Goal: Use online tool/utility: Use online tool/utility

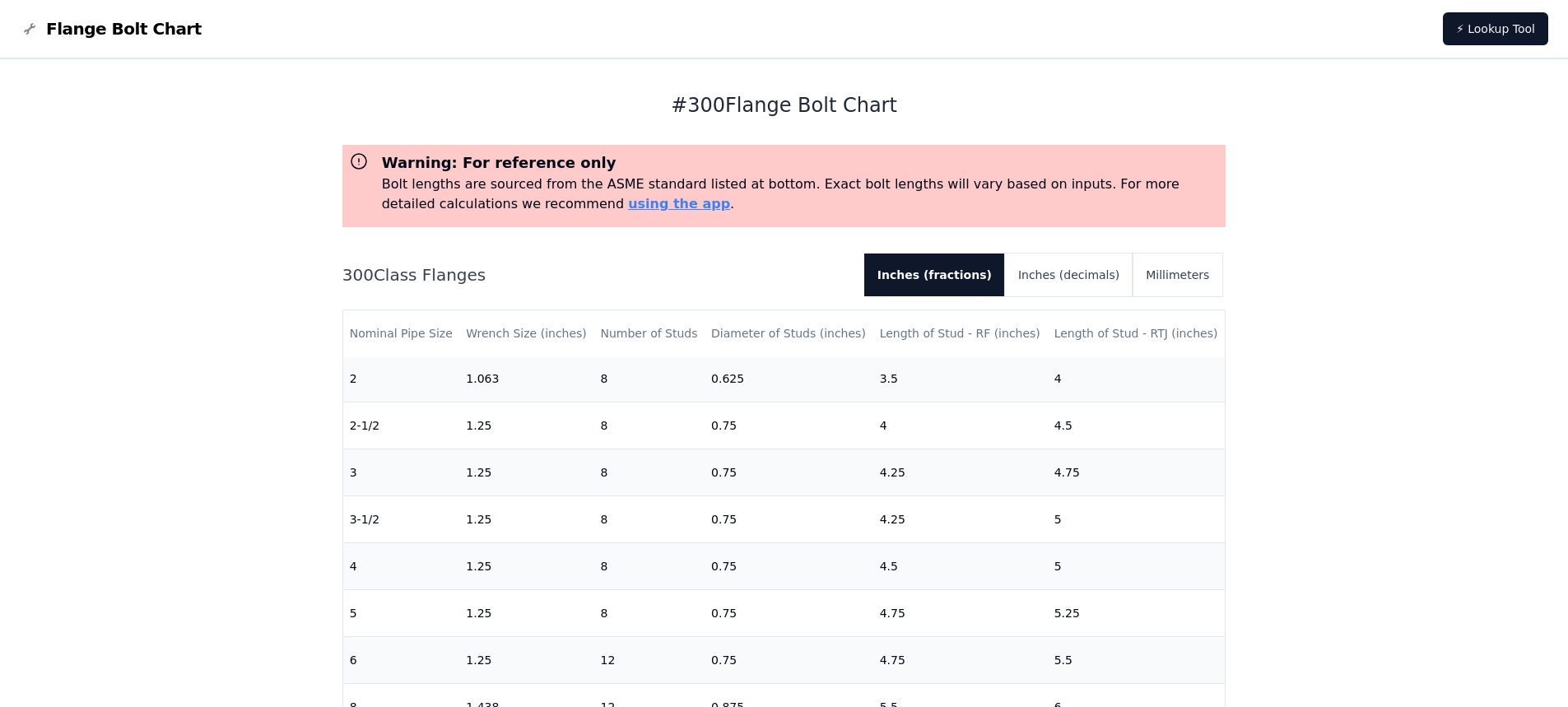
scroll to position [236, 0]
click at [1104, 271] on button "Inches (decimals)" at bounding box center [1068, 274] width 127 height 43
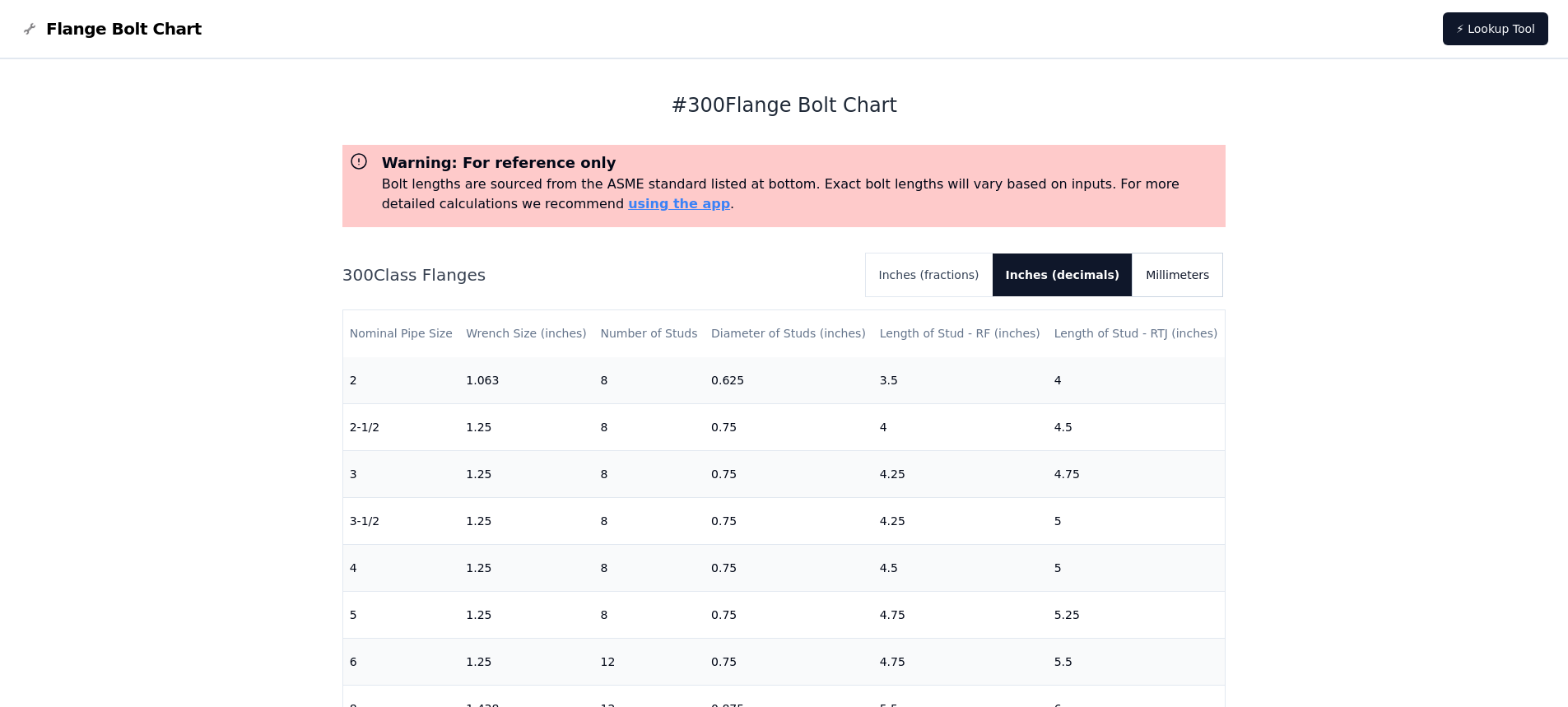
click at [1175, 267] on button "Millimeters" at bounding box center [1177, 274] width 89 height 43
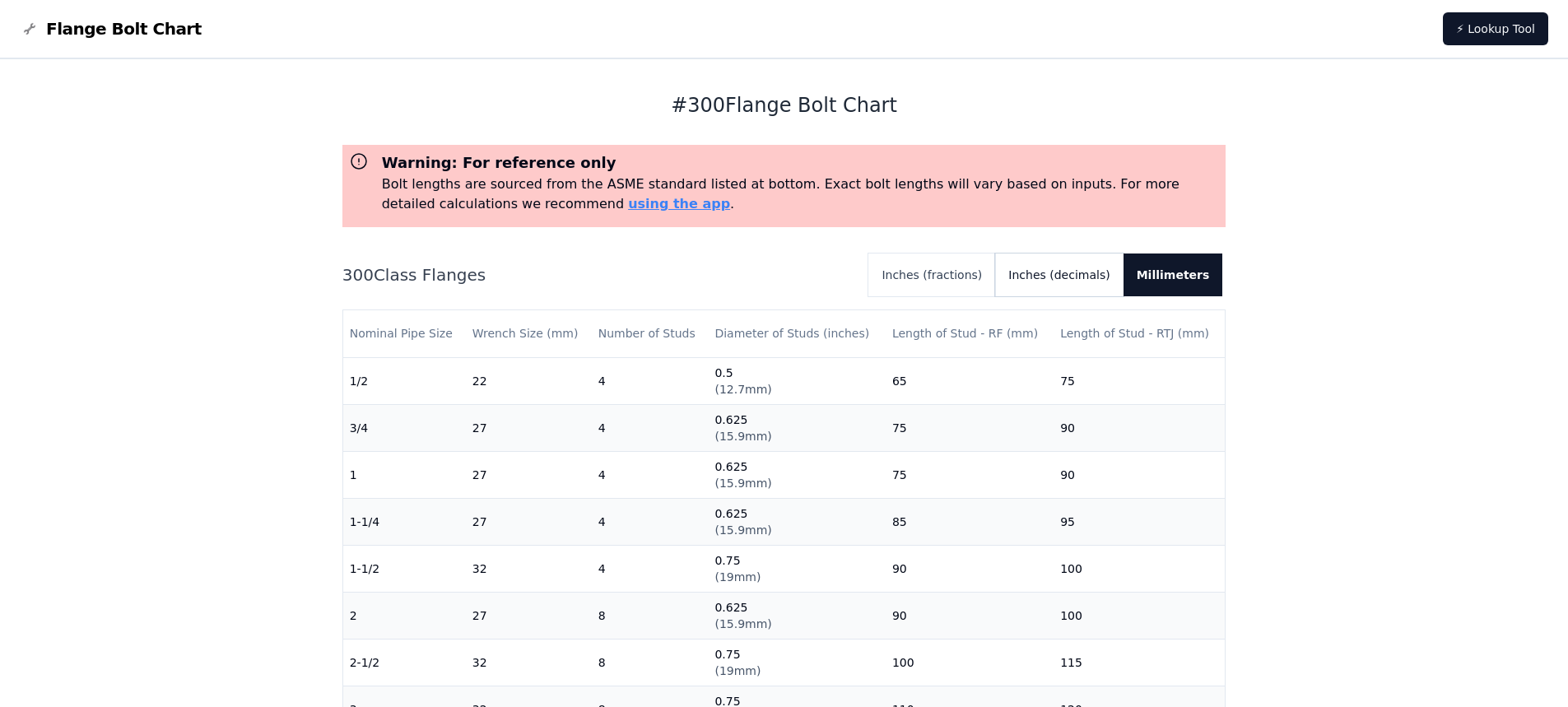
click at [1066, 273] on button "Inches (decimals)" at bounding box center [1059, 274] width 127 height 43
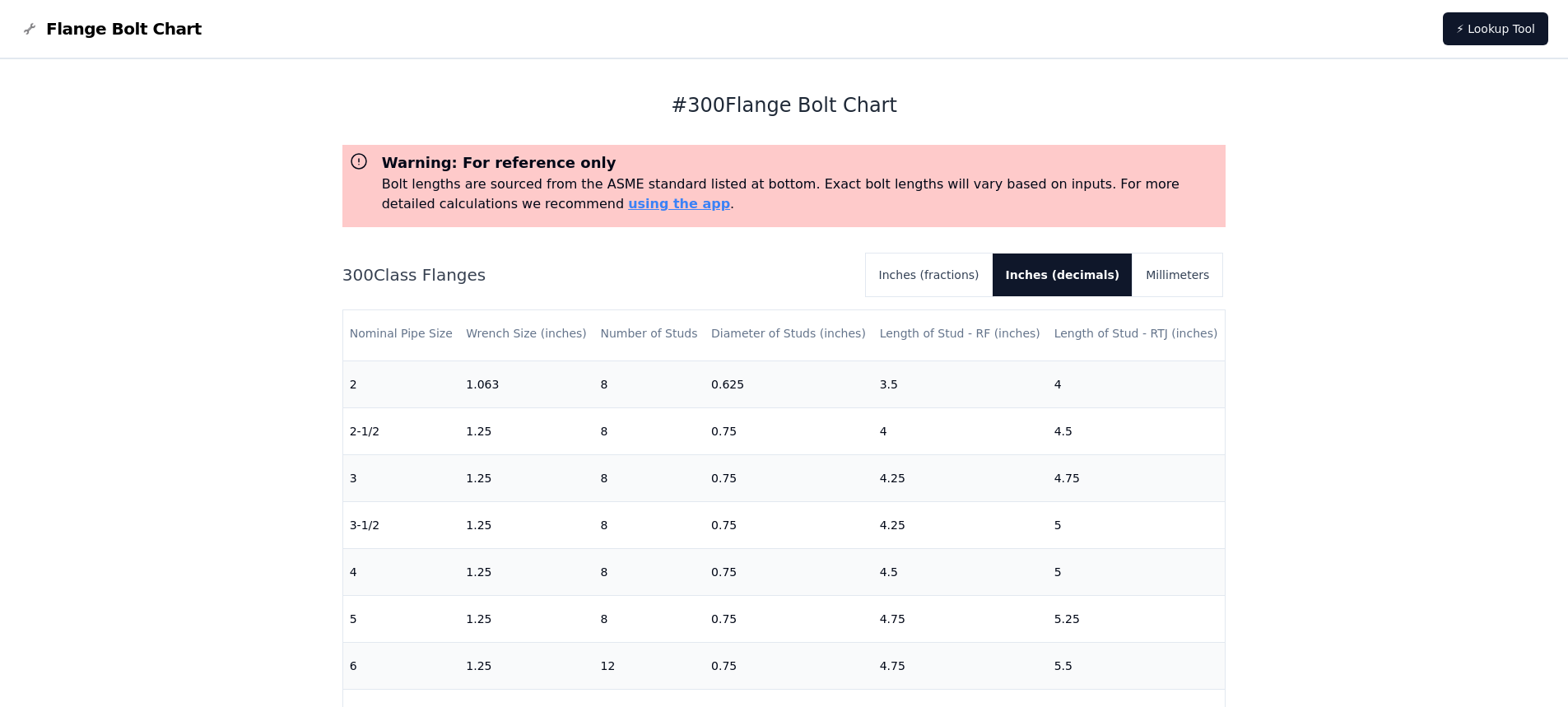
scroll to position [234, 0]
click at [980, 273] on button "Inches (fractions)" at bounding box center [929, 274] width 127 height 43
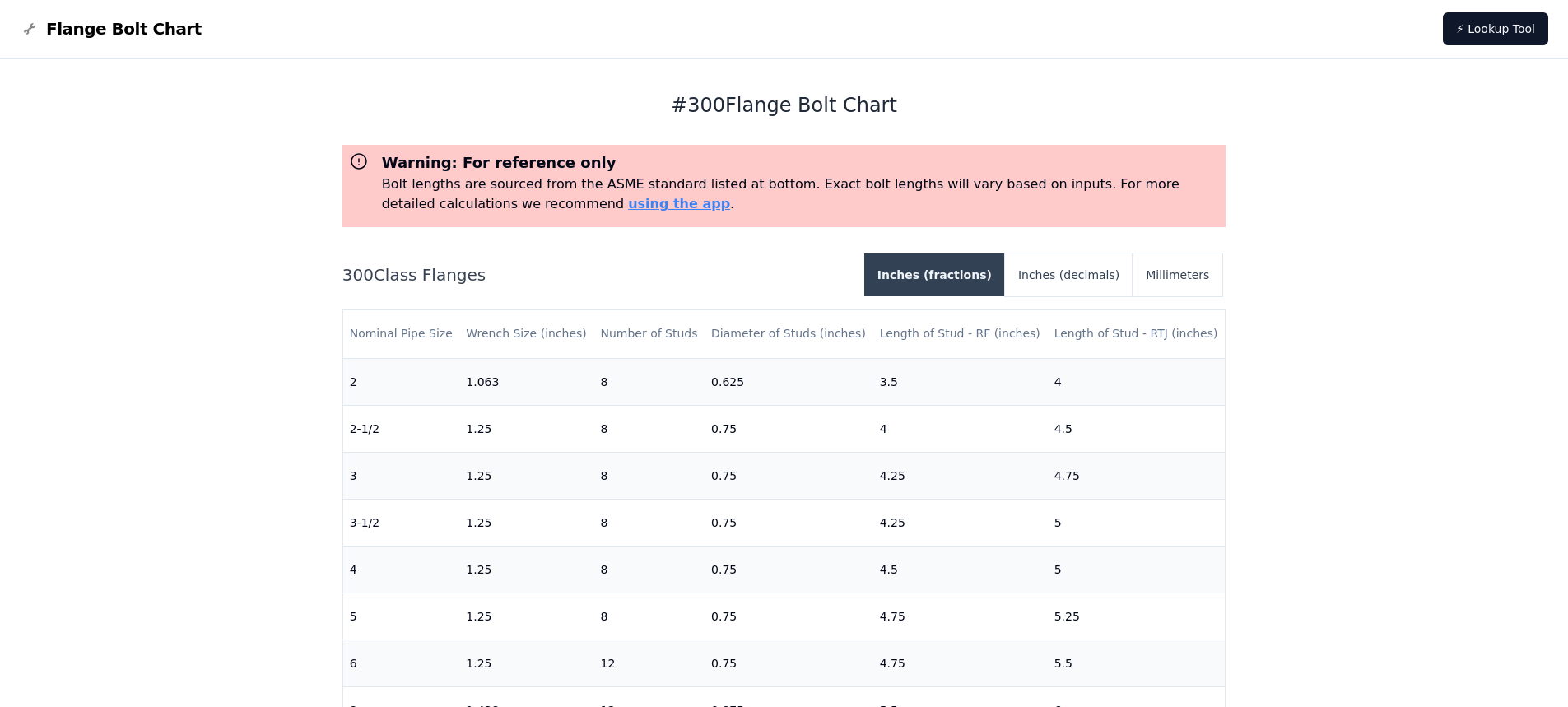
click at [980, 273] on button "Inches (fractions)" at bounding box center [934, 274] width 141 height 43
click at [1188, 273] on button "Millimeters" at bounding box center [1177, 274] width 89 height 43
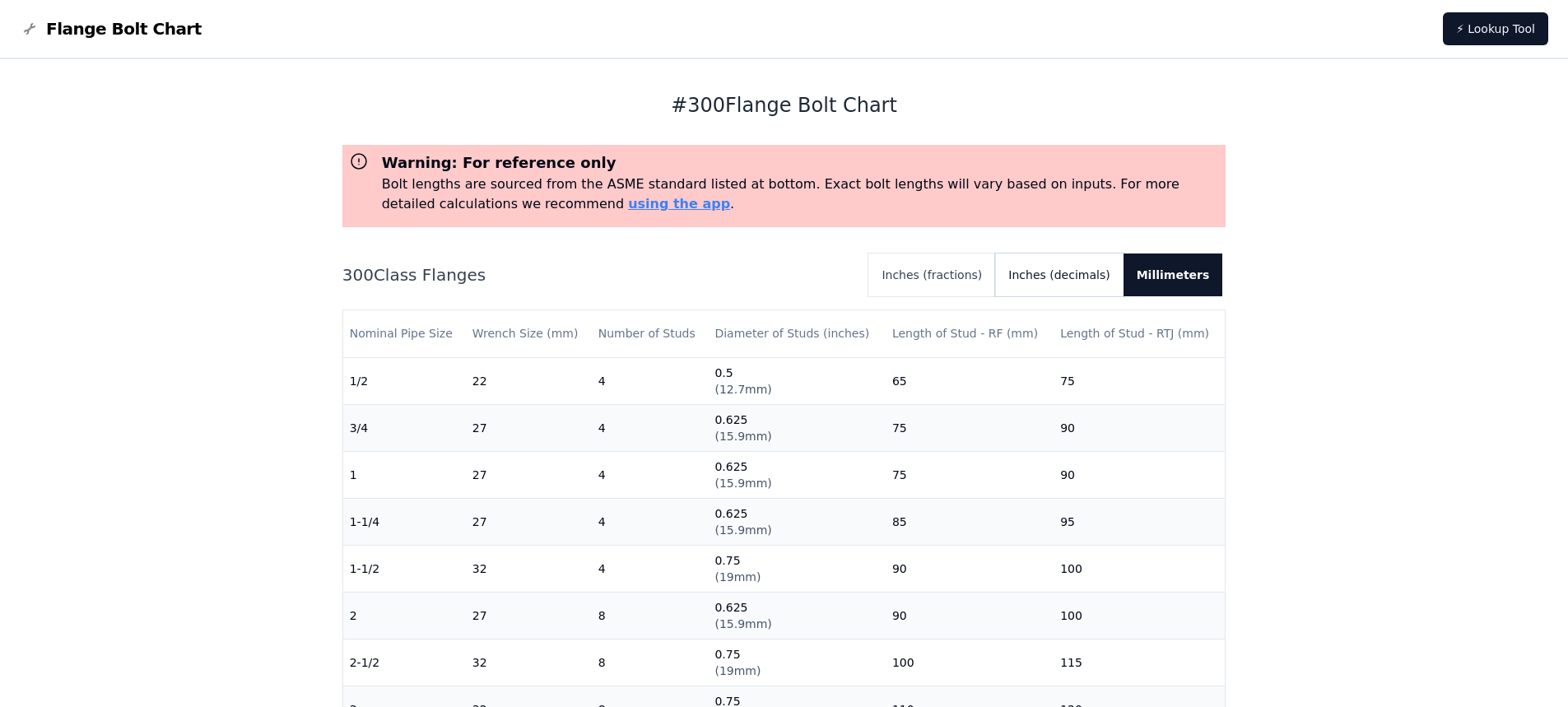
click at [1089, 283] on button "Inches (decimals)" at bounding box center [1059, 274] width 127 height 43
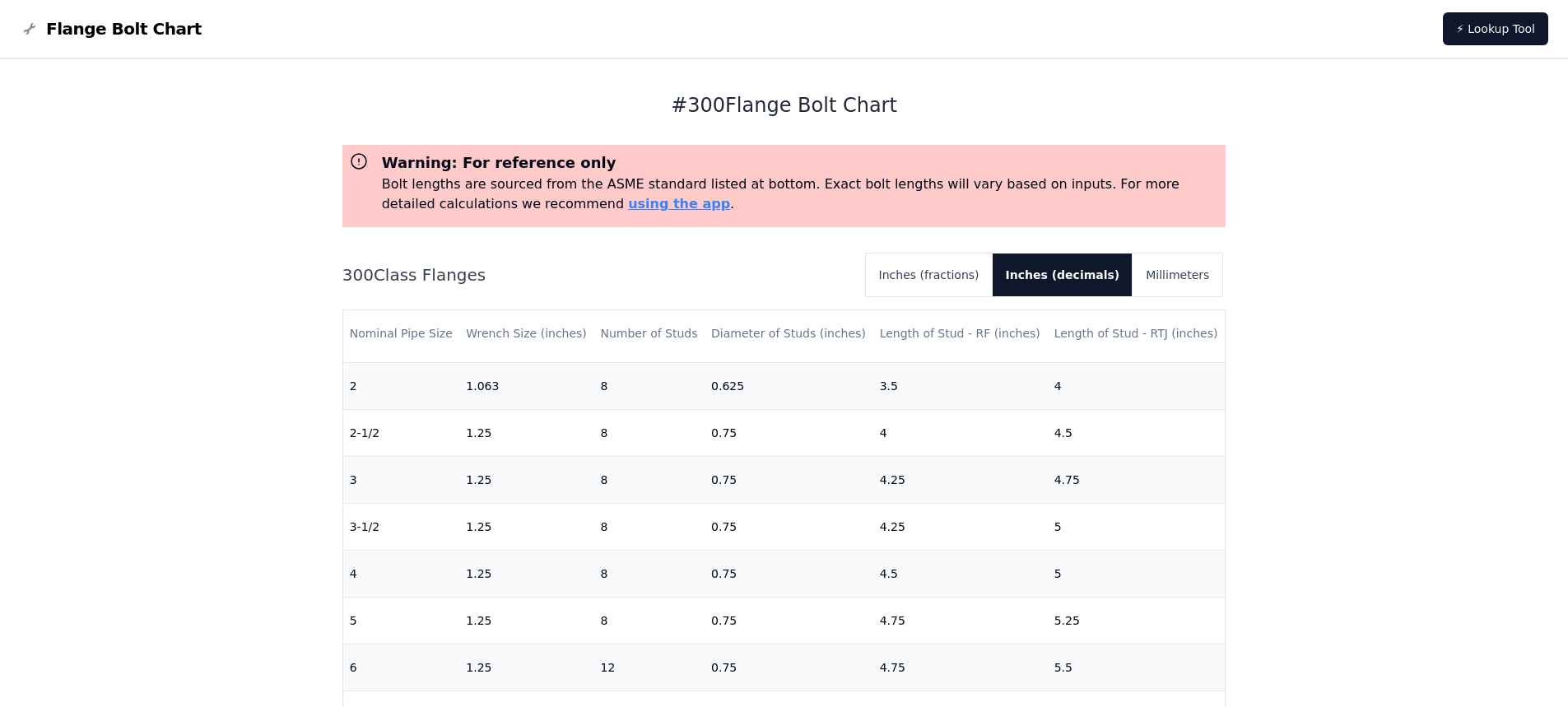
scroll to position [231, 0]
click at [993, 282] on button "Inches (fractions)" at bounding box center [929, 274] width 127 height 43
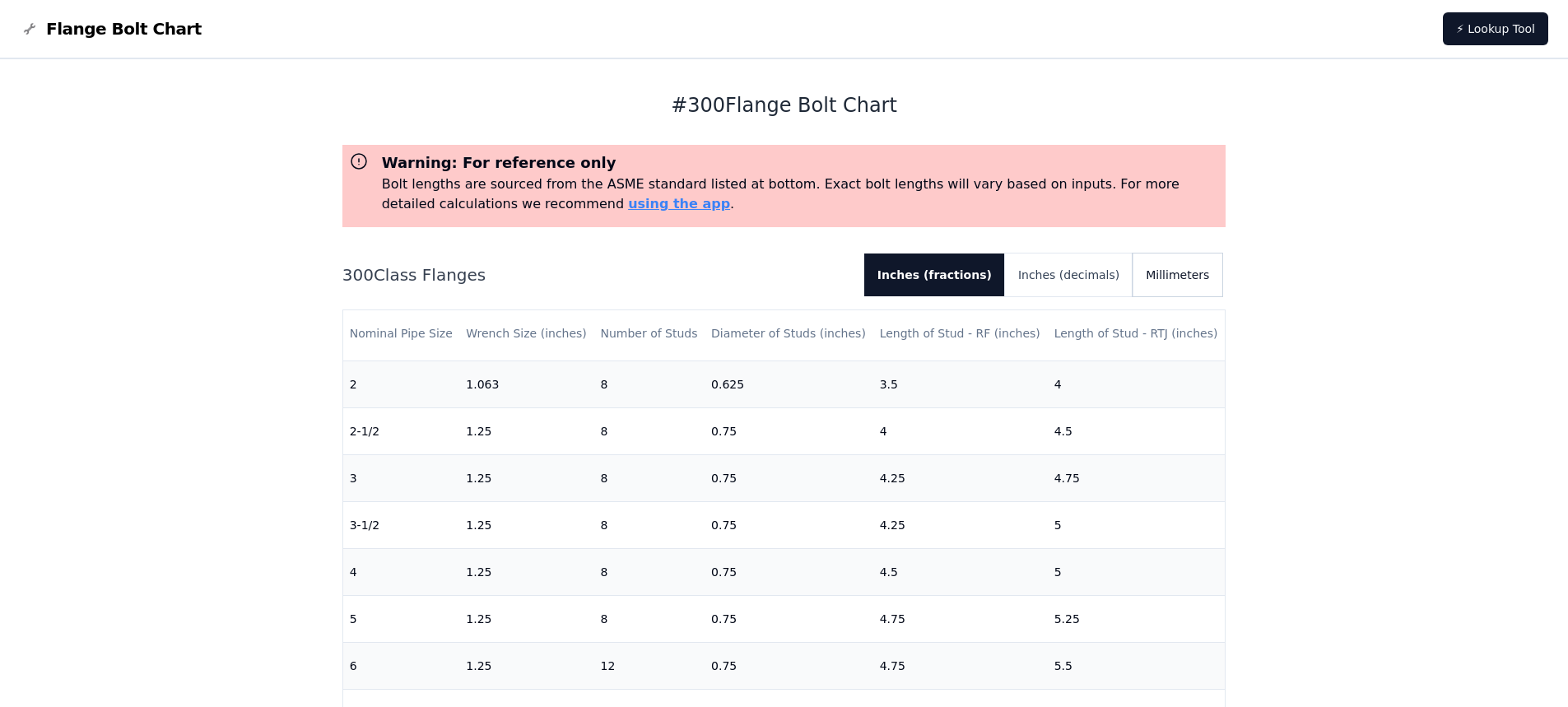
click at [1172, 277] on button "Millimeters" at bounding box center [1177, 274] width 89 height 43
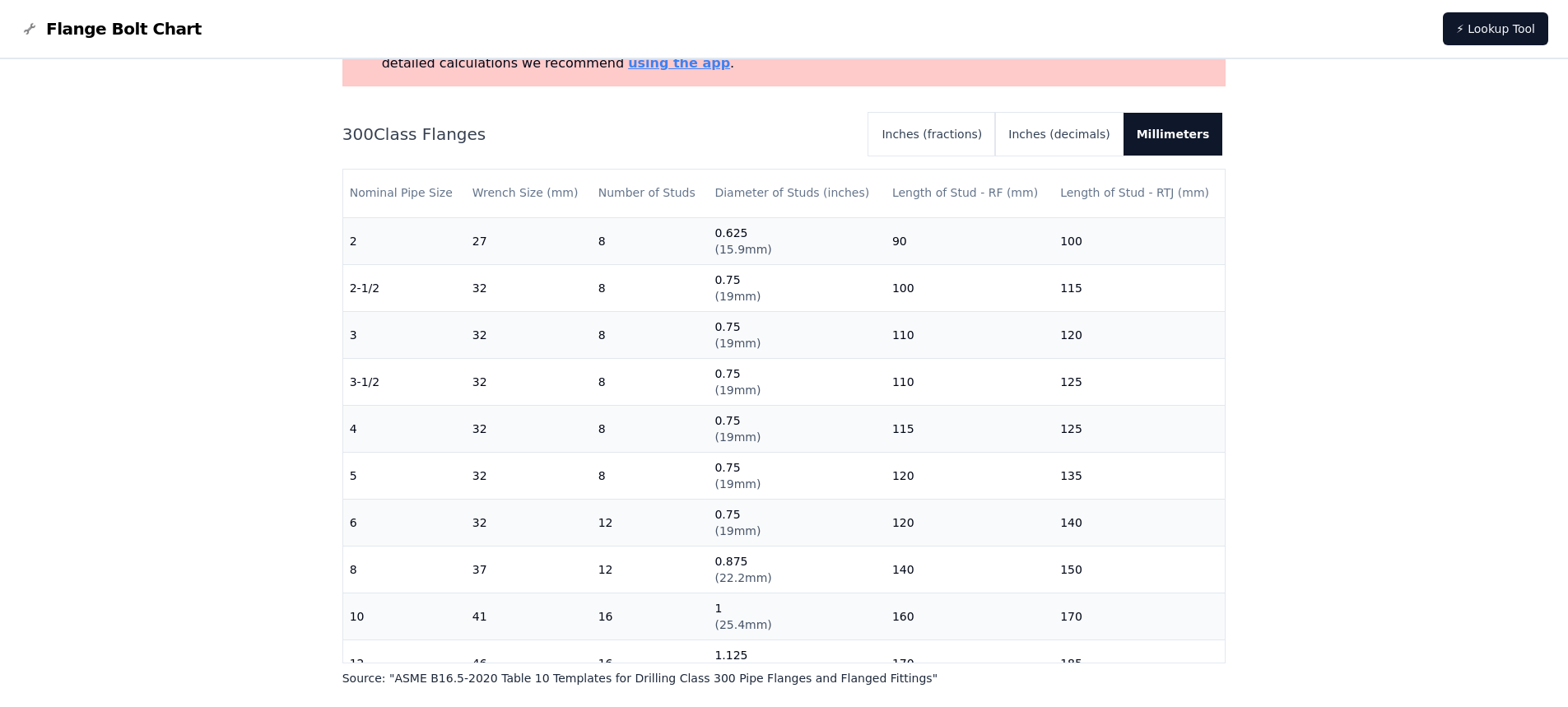
scroll to position [0, 0]
